Goal: Task Accomplishment & Management: Manage account settings

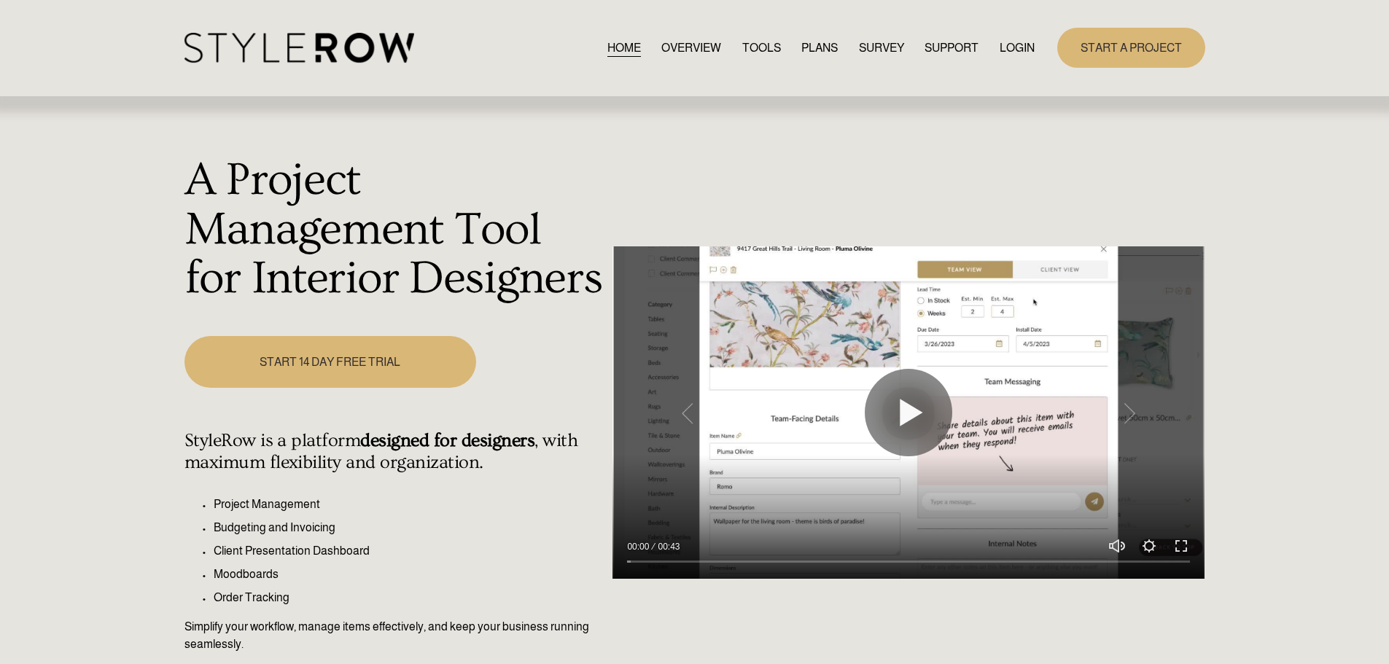
click at [999, 46] on link "LOGIN" at bounding box center [1016, 48] width 35 height 20
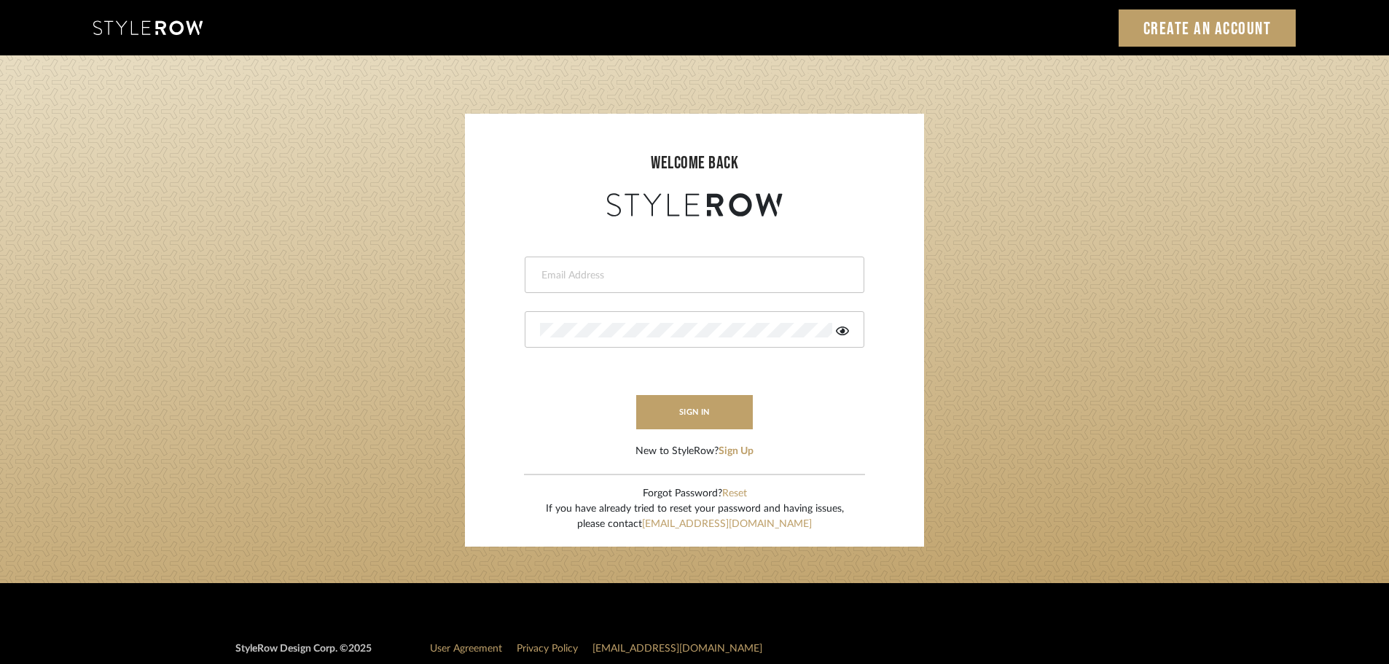
click at [544, 269] on input "email" at bounding box center [692, 275] width 305 height 15
type input "persimmon.design@outlook.com"
click at [655, 406] on button "sign in" at bounding box center [694, 412] width 117 height 34
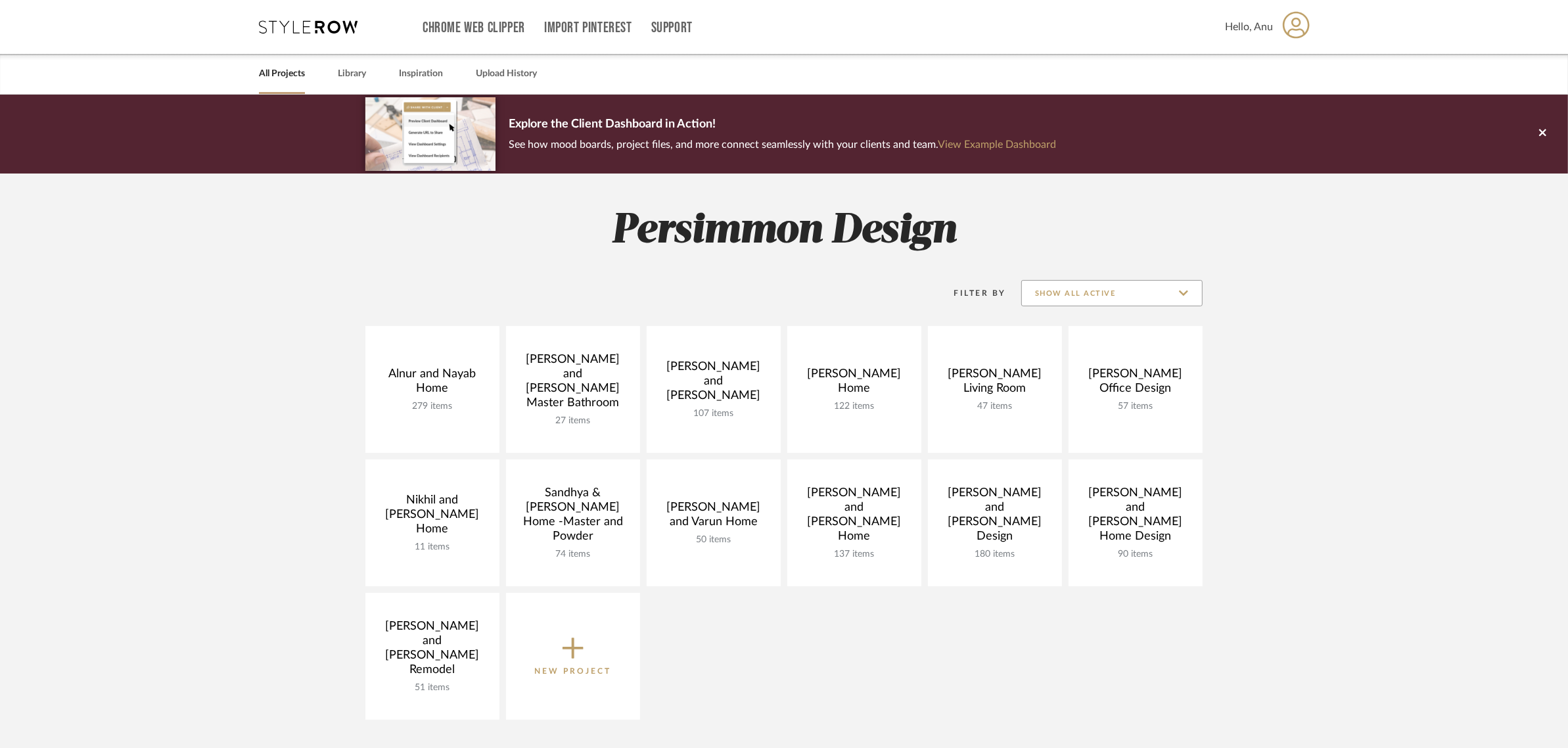
click at [1165, 297] on input "Show All Active" at bounding box center [1112, 293] width 181 height 26
click at [1030, 387] on span "Archived" at bounding box center [1113, 388] width 180 height 32
type input "Archived"
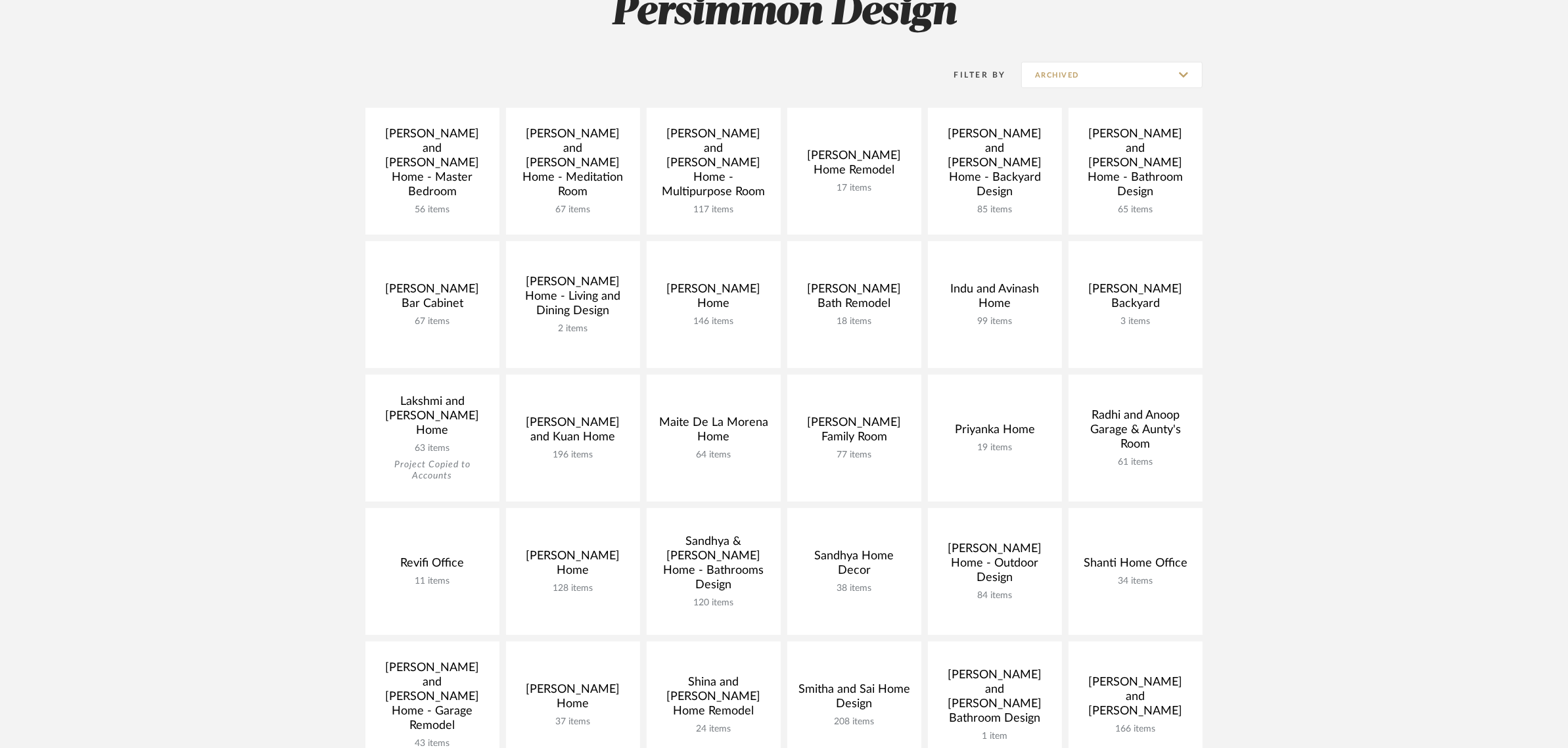
scroll to position [246, 0]
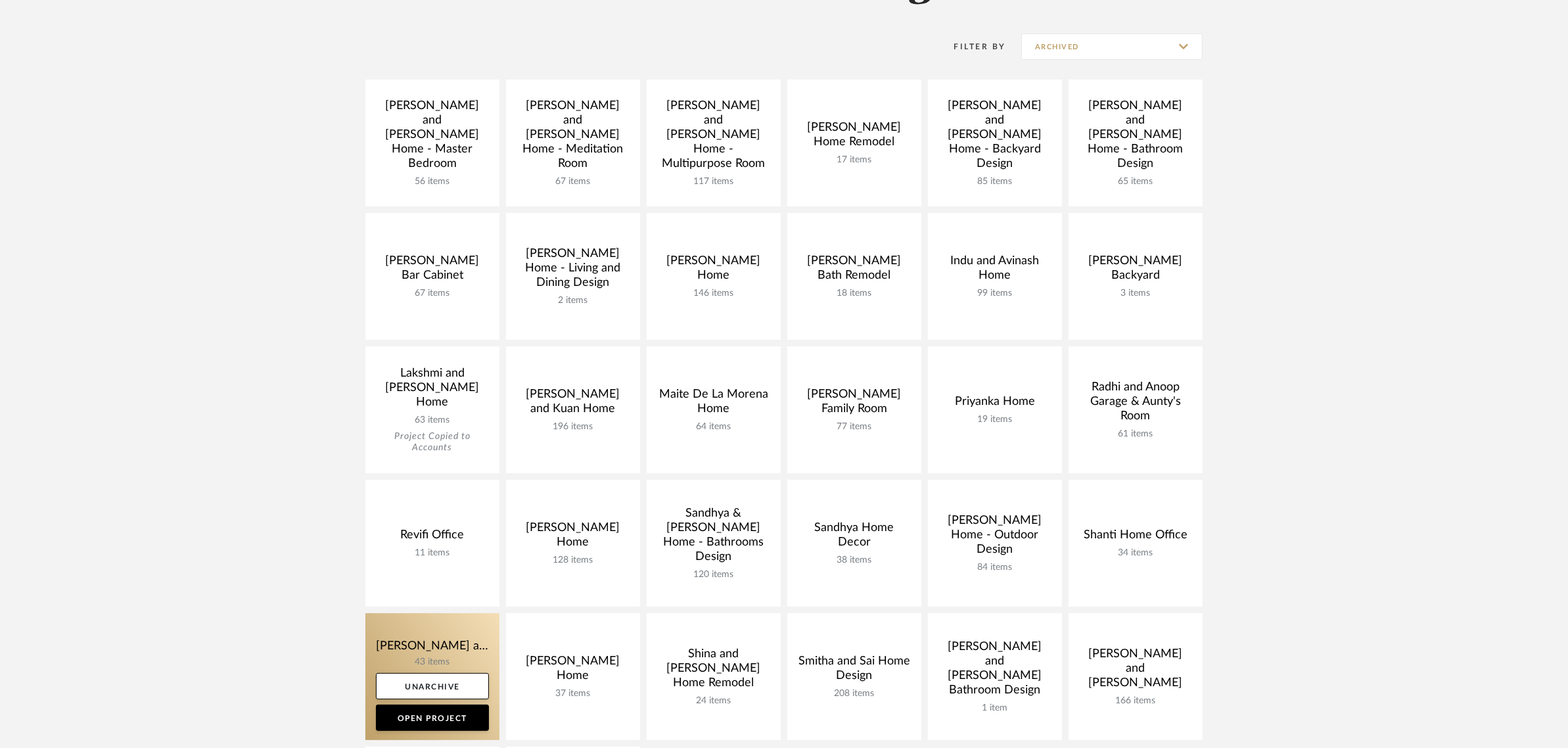
click at [408, 641] on link at bounding box center [432, 676] width 134 height 127
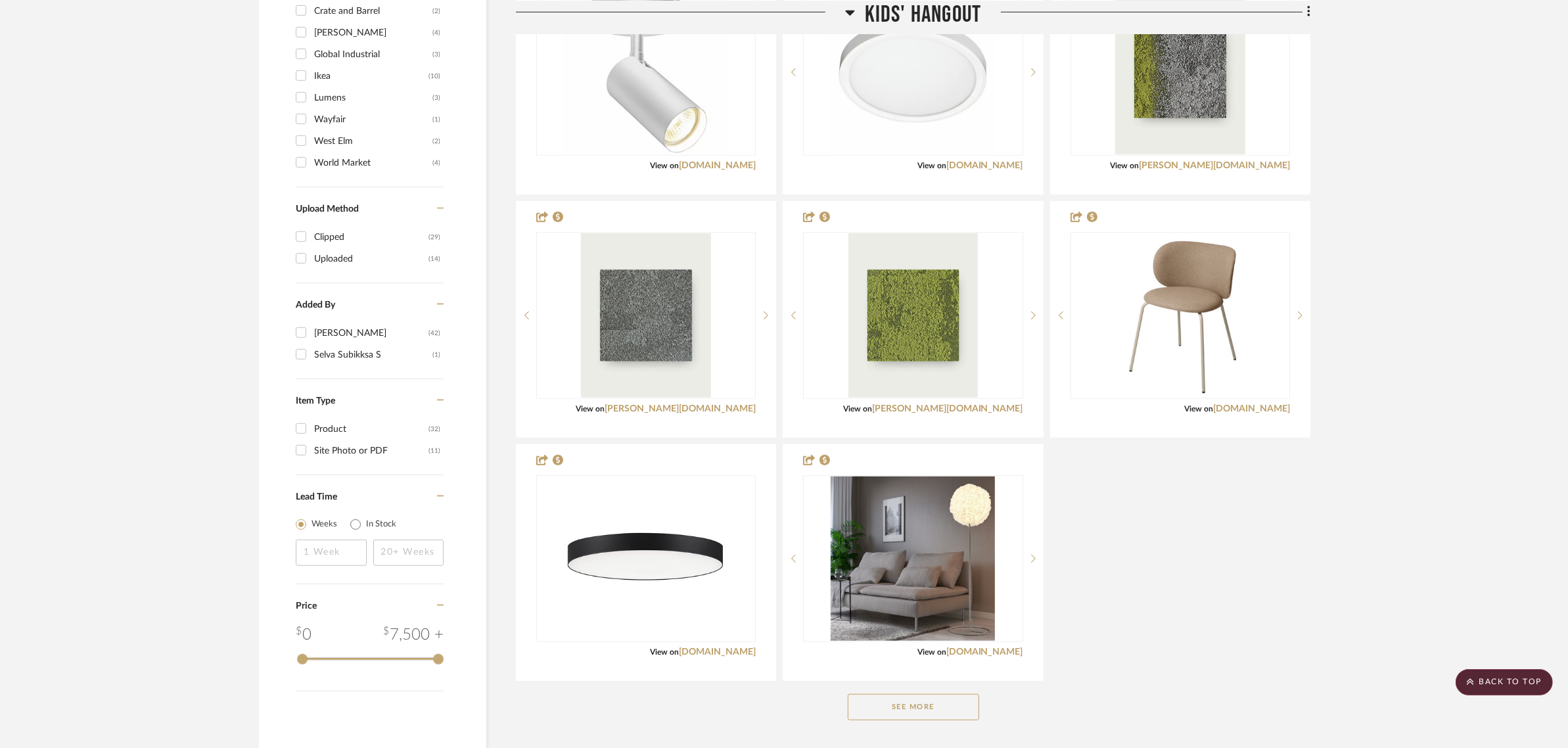
scroll to position [1314, 0]
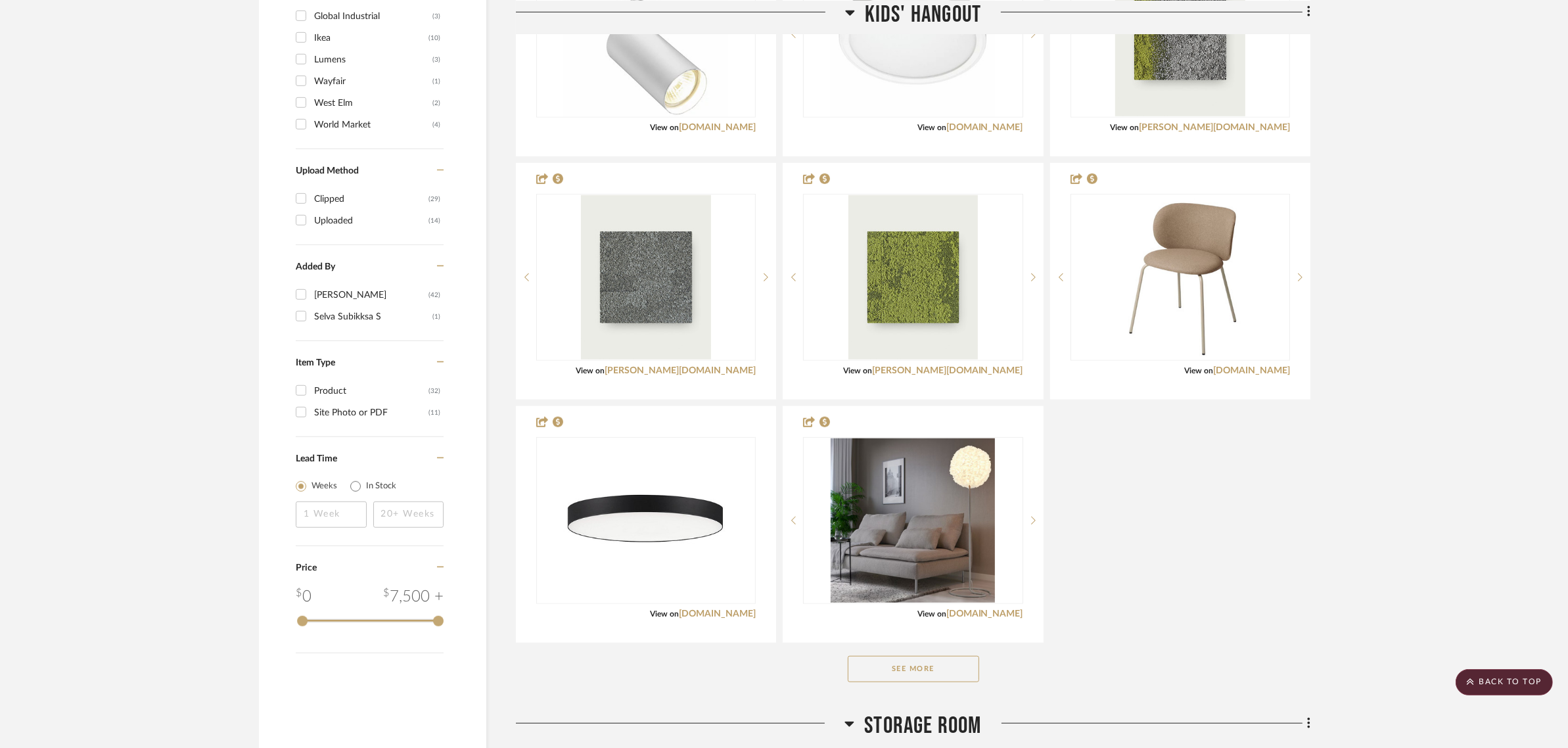
click at [957, 668] on button "See More" at bounding box center [913, 669] width 132 height 26
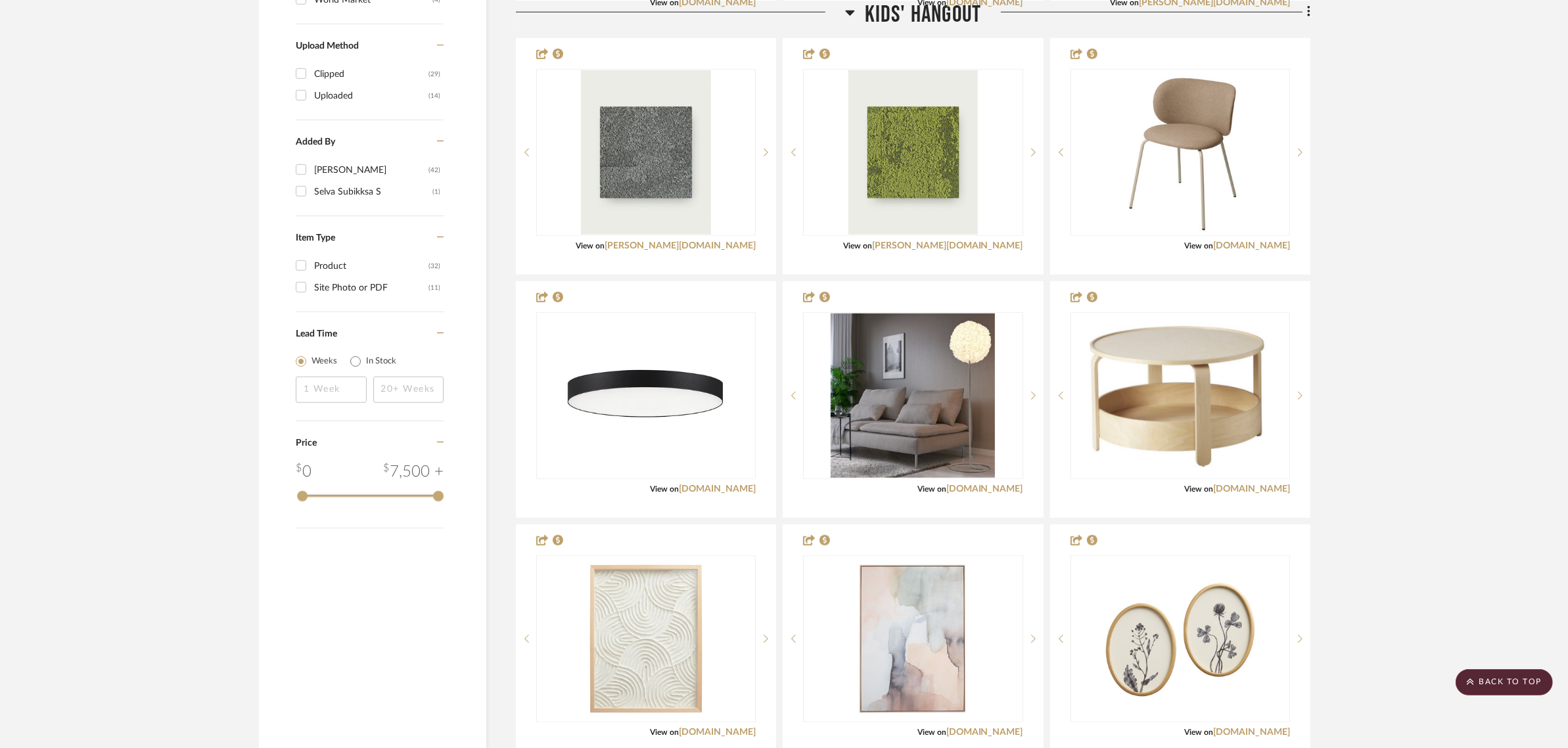
scroll to position [1396, 0]
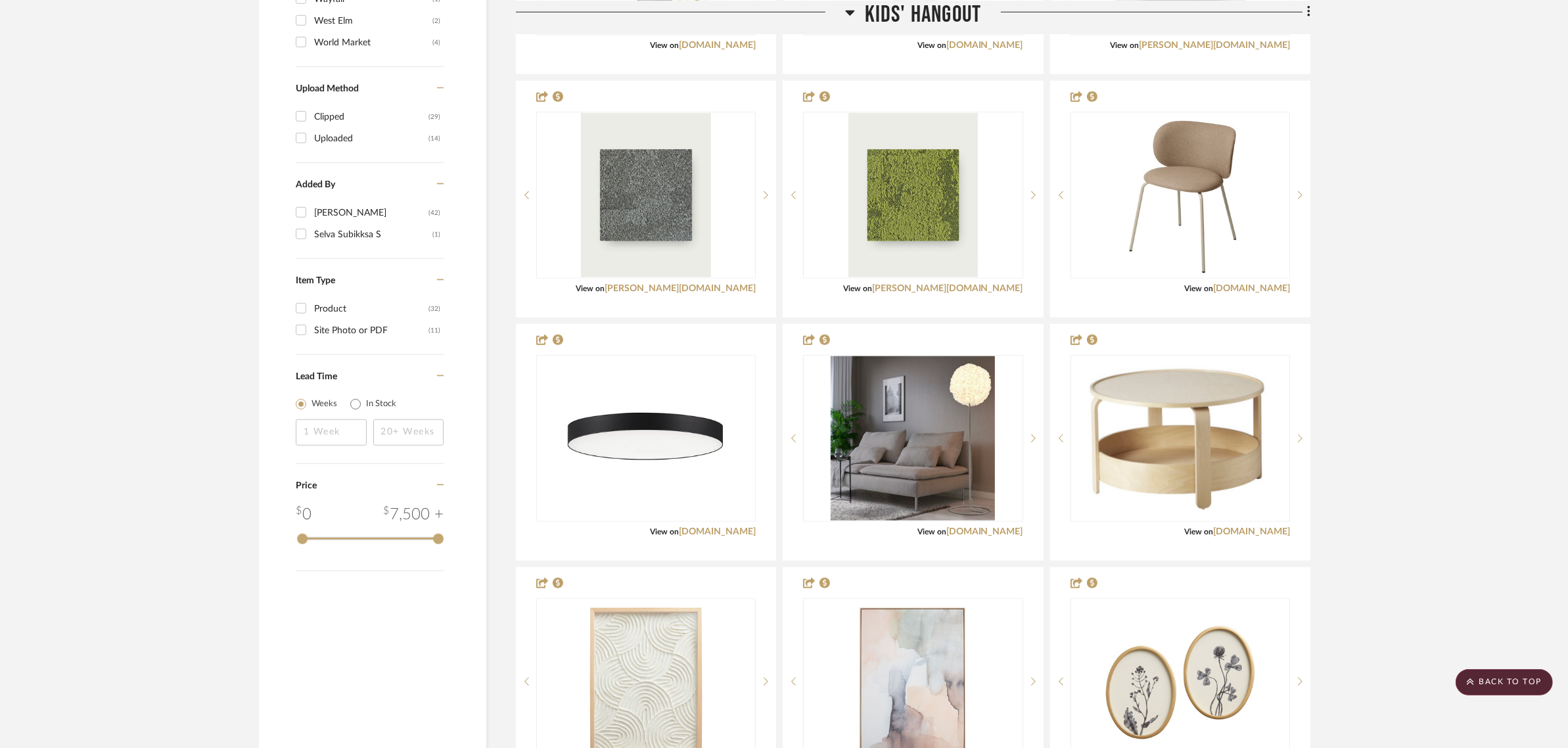
click at [1418, 353] on project-details-page "SHOW ME Project: Sharika and Ashish Home - Garage Remodel Project Settings + Ad…" at bounding box center [784, 567] width 1568 height 3736
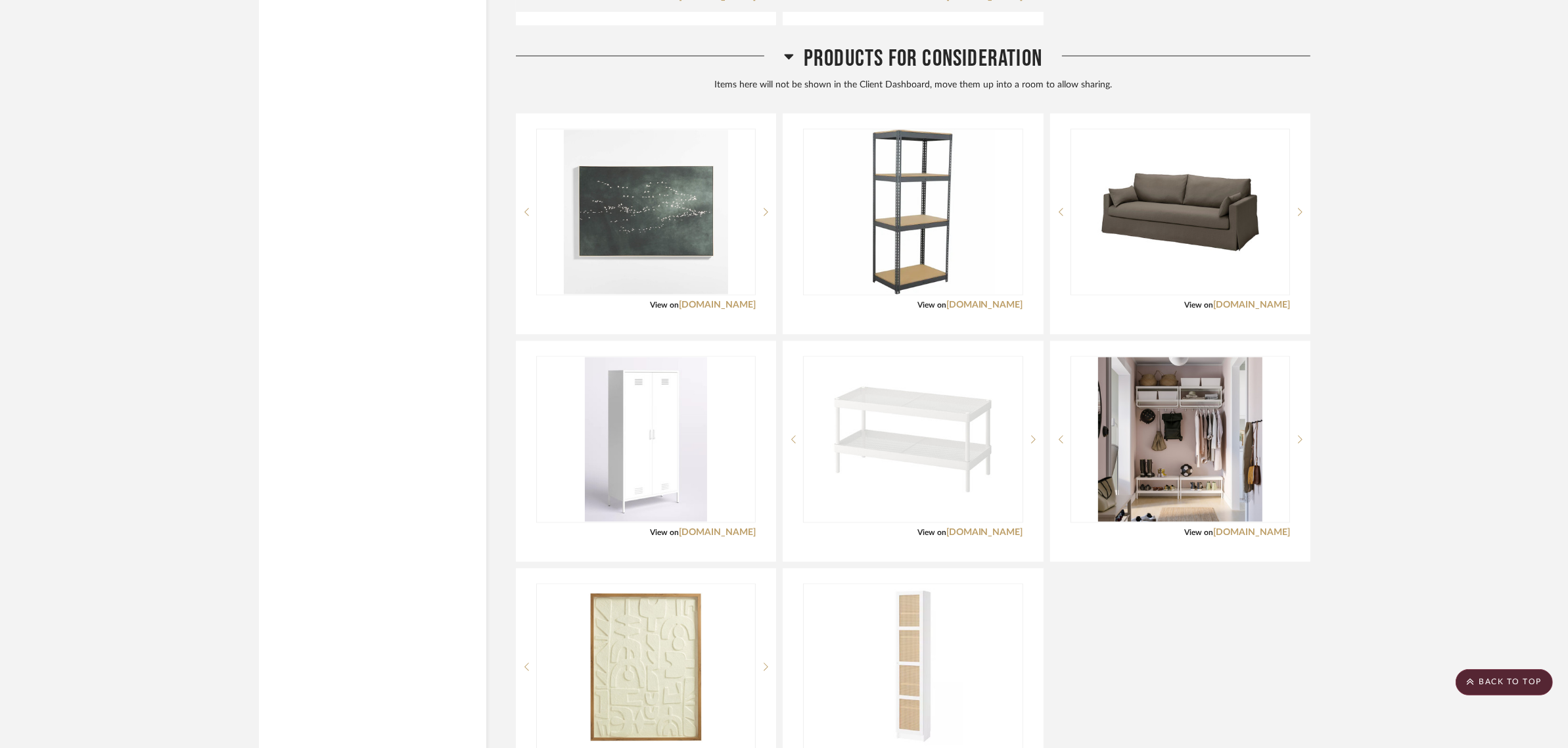
scroll to position [3150, 0]
